Goal: Task Accomplishment & Management: Use online tool/utility

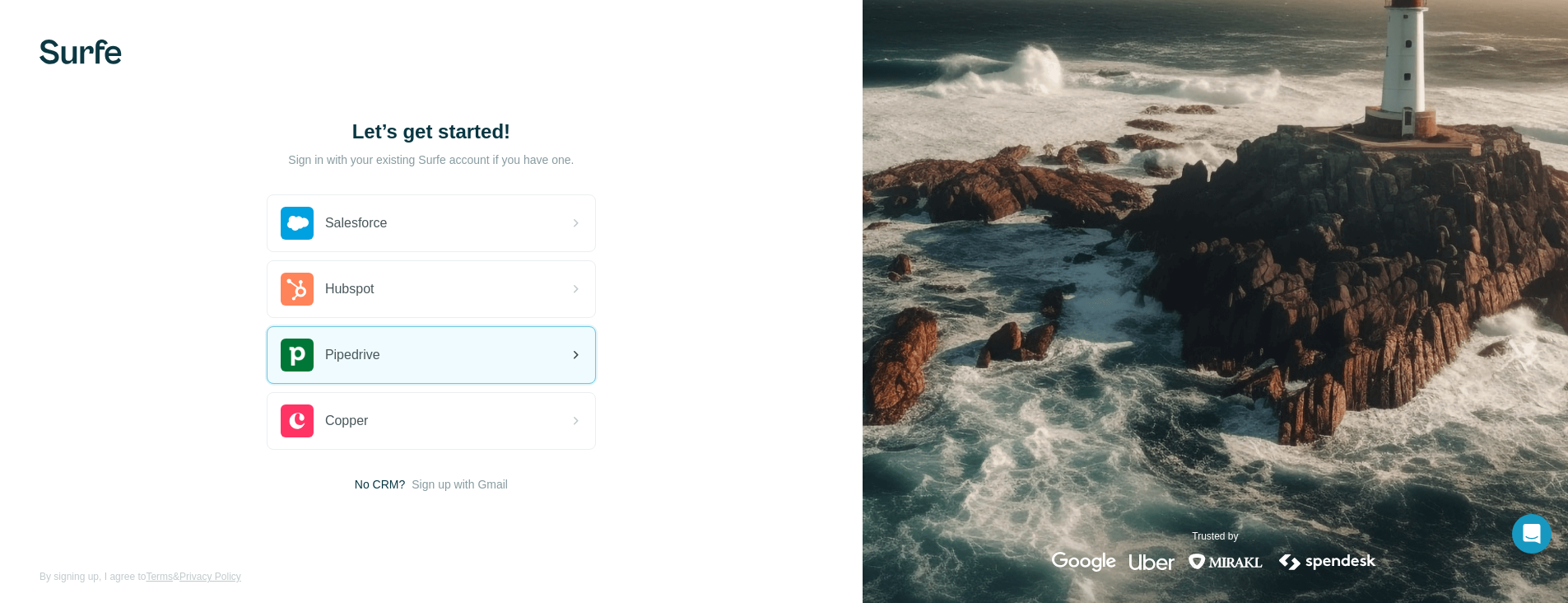
click at [339, 345] on span "Pipedrive" at bounding box center [353, 355] width 55 height 20
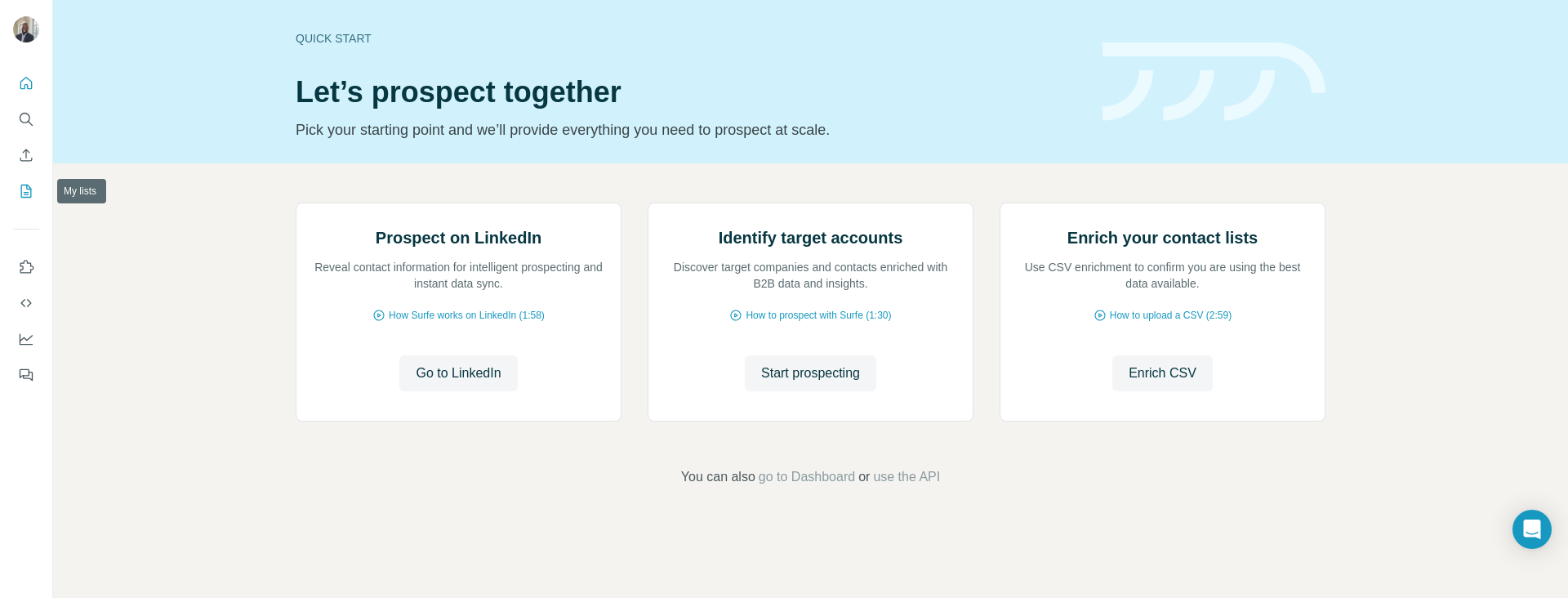
click at [24, 183] on icon "My lists" at bounding box center [27, 192] width 17 height 17
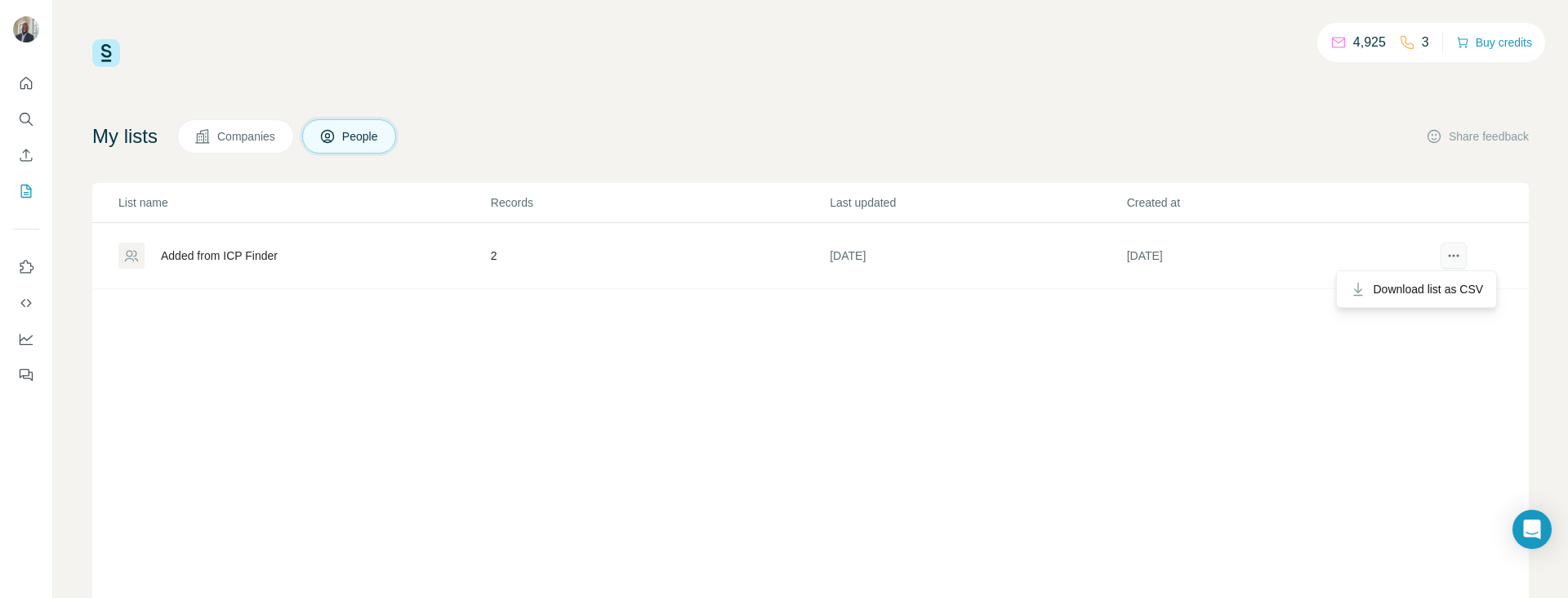
click at [1453, 245] on button "actions" at bounding box center [1454, 256] width 27 height 27
click at [1453, 259] on button "actions" at bounding box center [1454, 256] width 27 height 27
click at [26, 140] on button "Enrich CSV" at bounding box center [27, 154] width 27 height 29
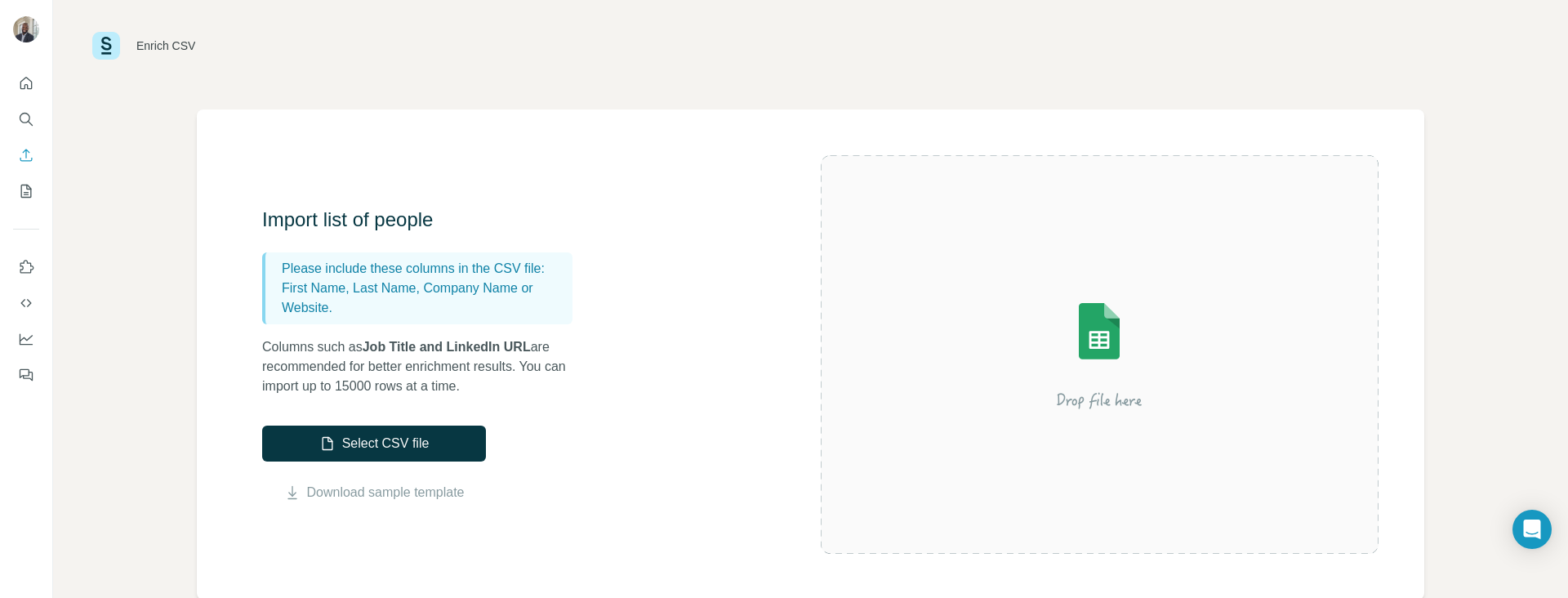
scroll to position [22, 0]
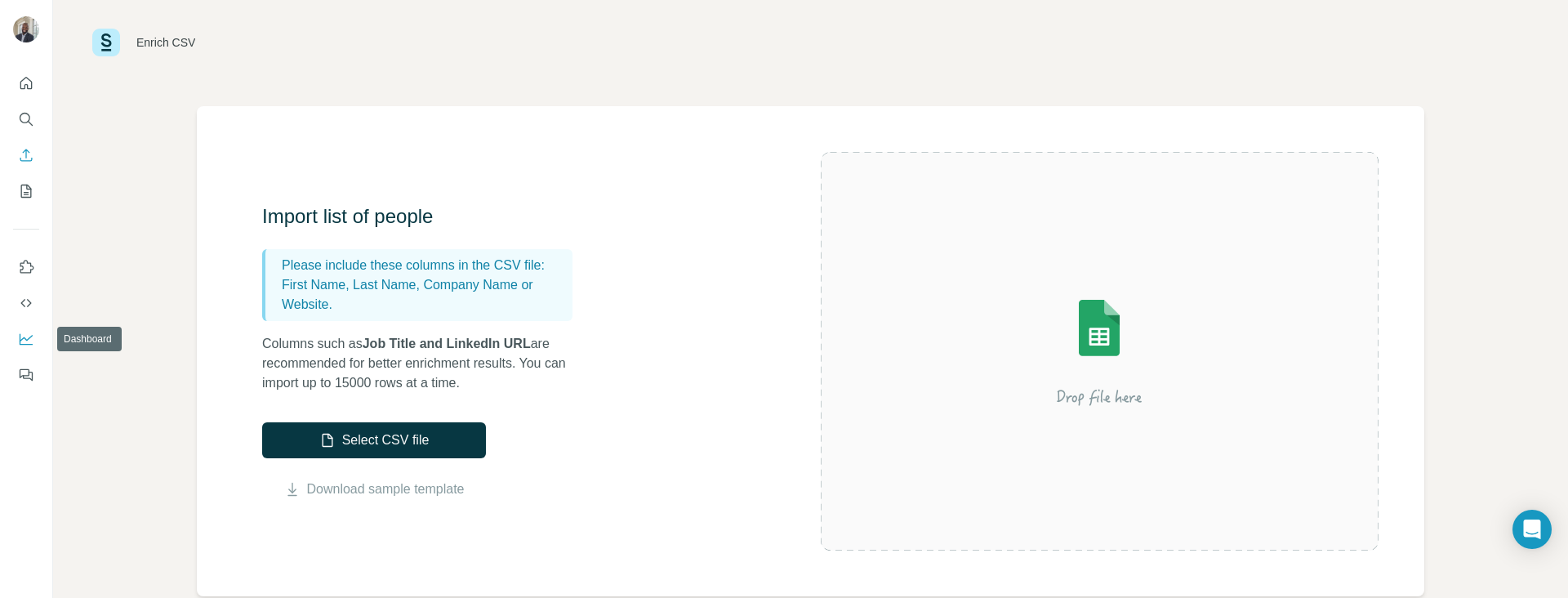
click at [29, 338] on icon "Dashboard" at bounding box center [27, 338] width 13 height 7
